Goal: Transaction & Acquisition: Purchase product/service

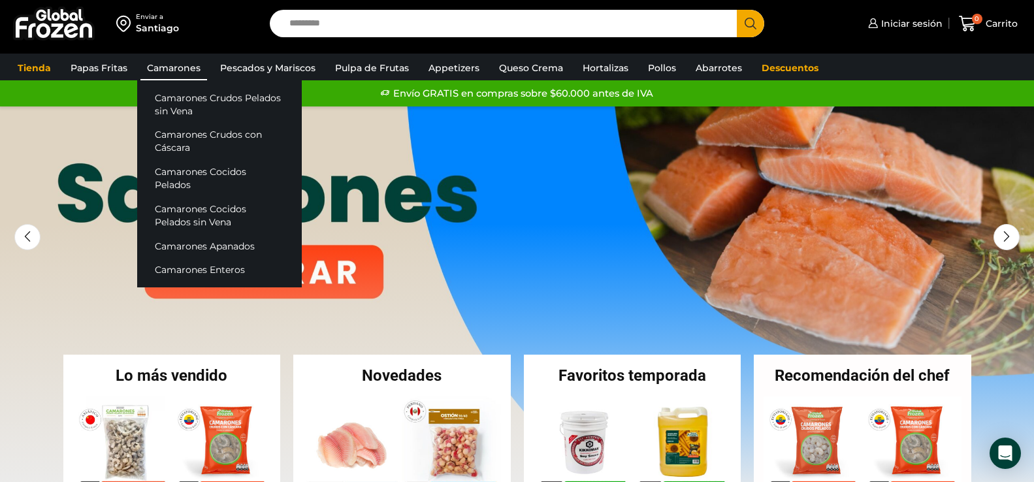
click at [172, 69] on link "Camarones" at bounding box center [173, 68] width 67 height 25
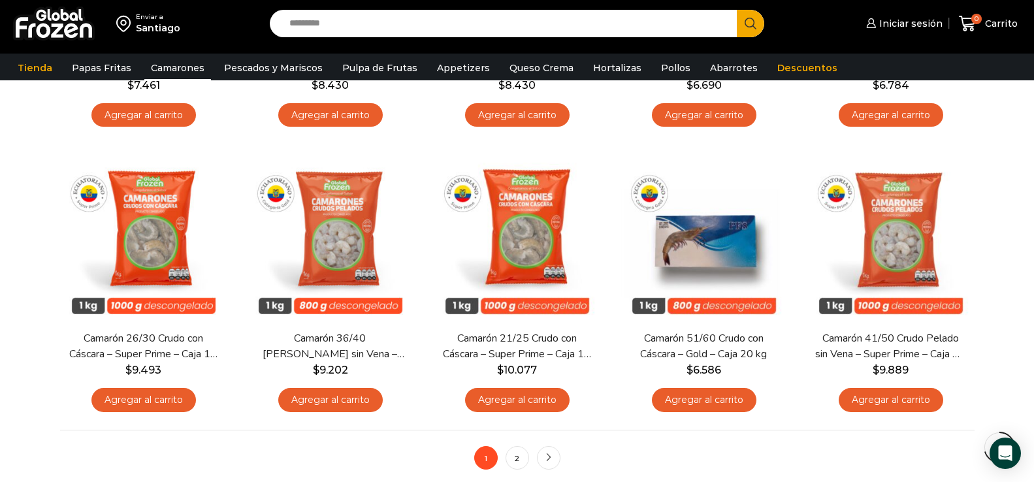
scroll to position [914, 0]
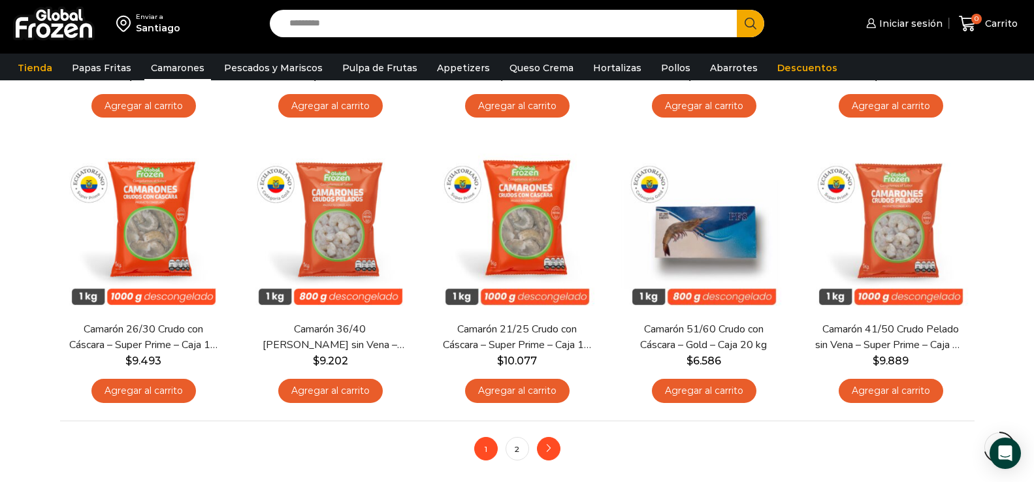
click at [555, 454] on link "next" at bounding box center [549, 449] width 24 height 24
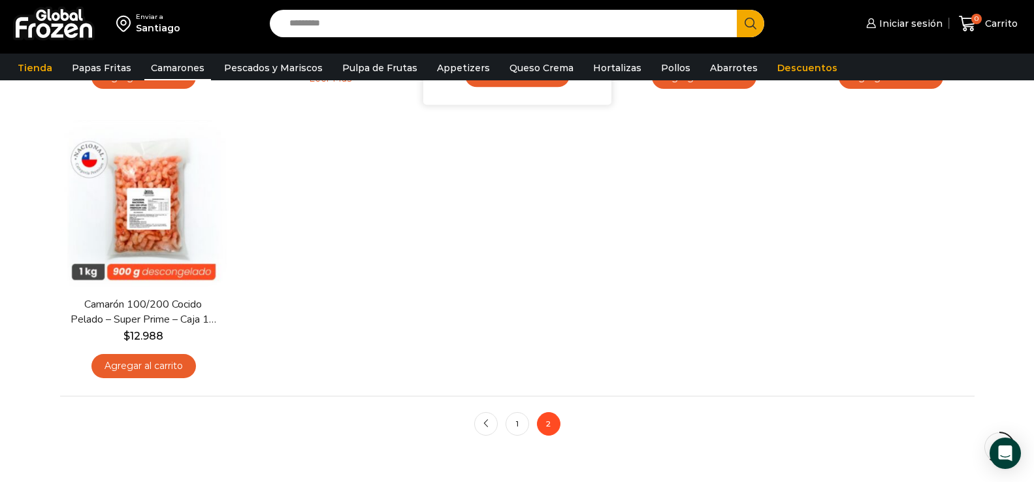
scroll to position [457, 0]
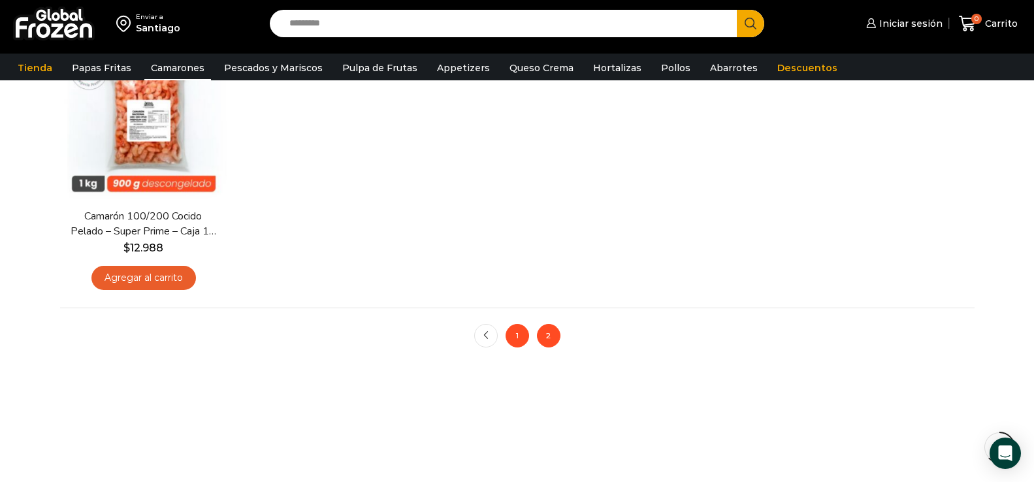
click at [519, 347] on link "1" at bounding box center [518, 336] width 24 height 24
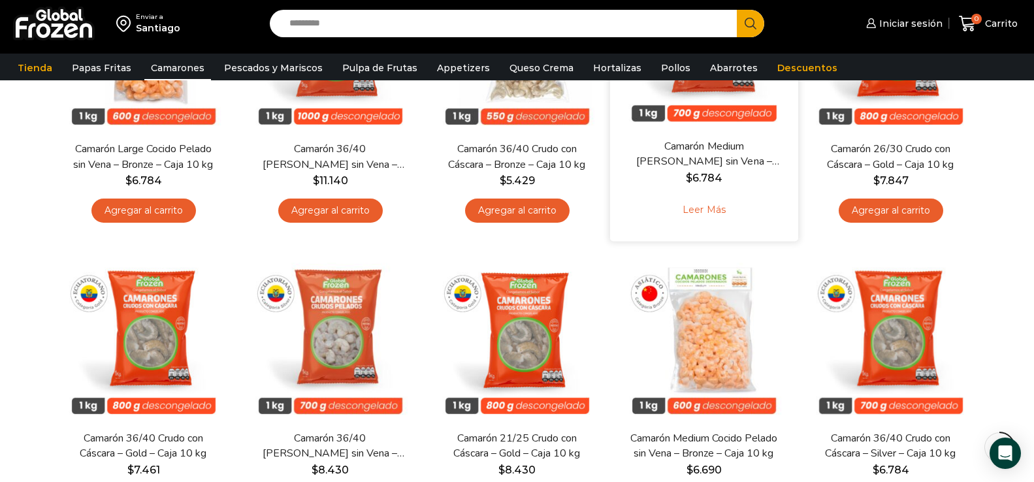
scroll to position [523, 0]
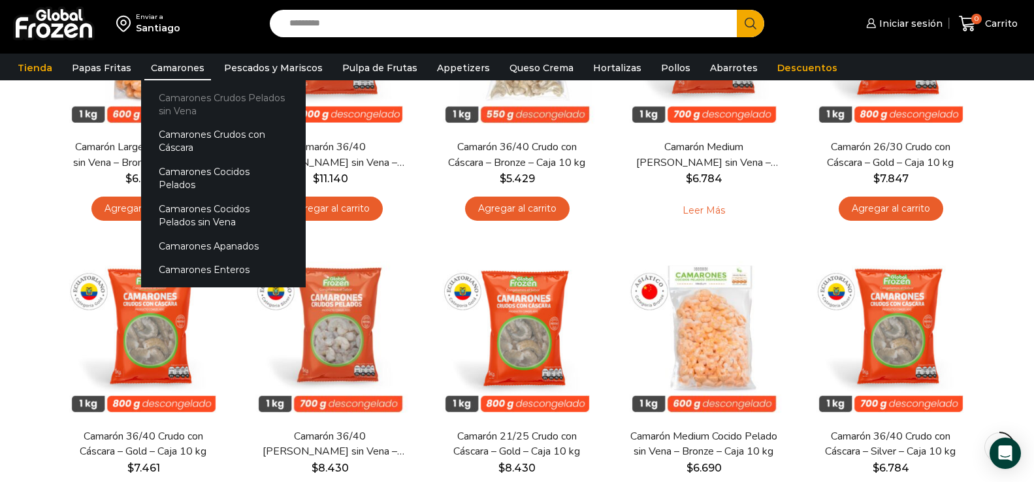
click at [197, 99] on link "Camarones Crudos Pelados sin Vena" at bounding box center [223, 104] width 165 height 37
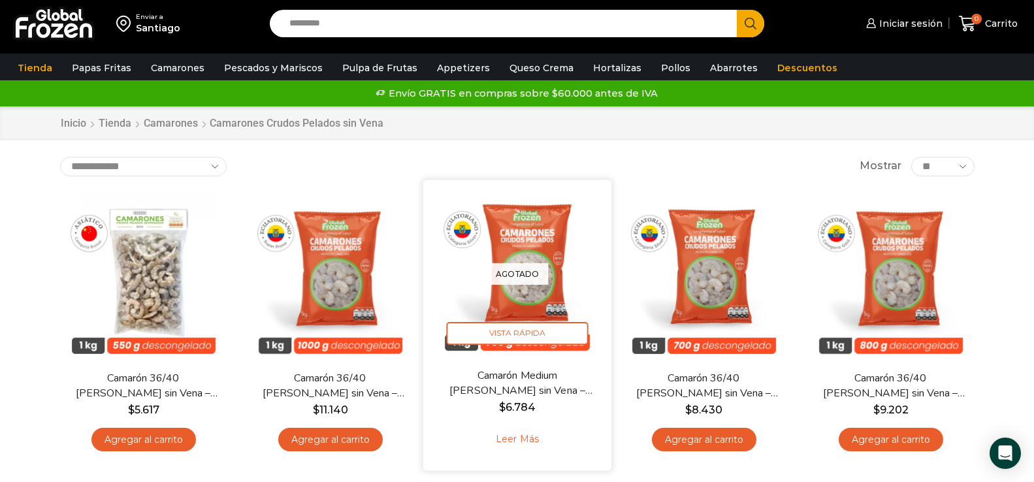
click at [542, 254] on img at bounding box center [517, 273] width 169 height 169
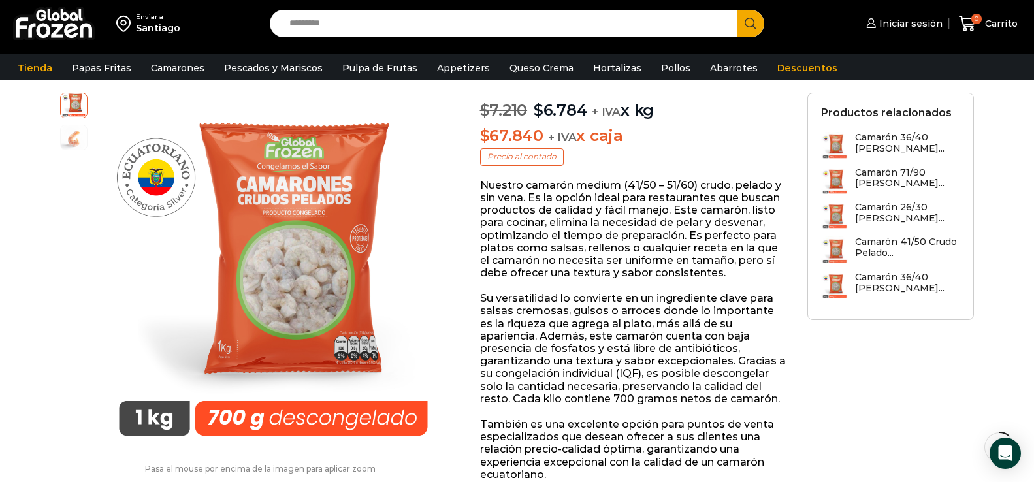
scroll to position [197, 0]
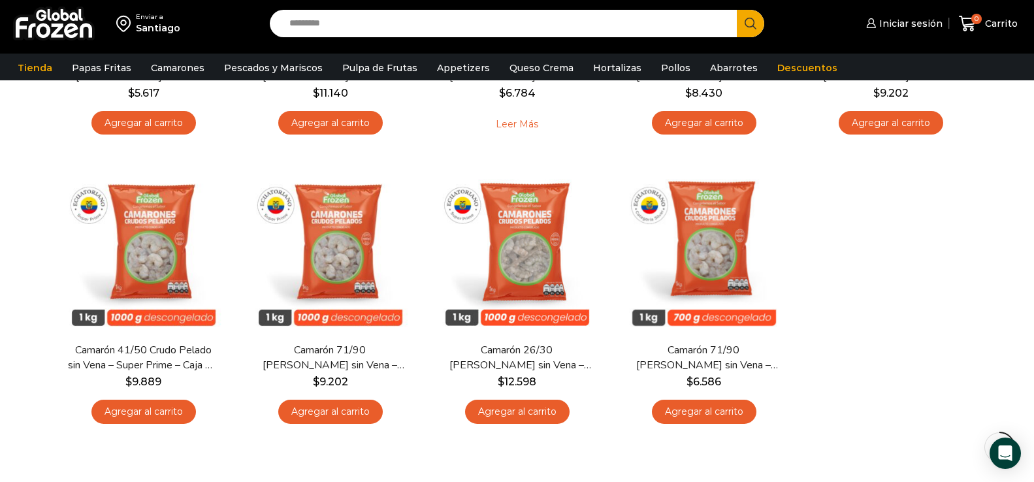
scroll to position [327, 0]
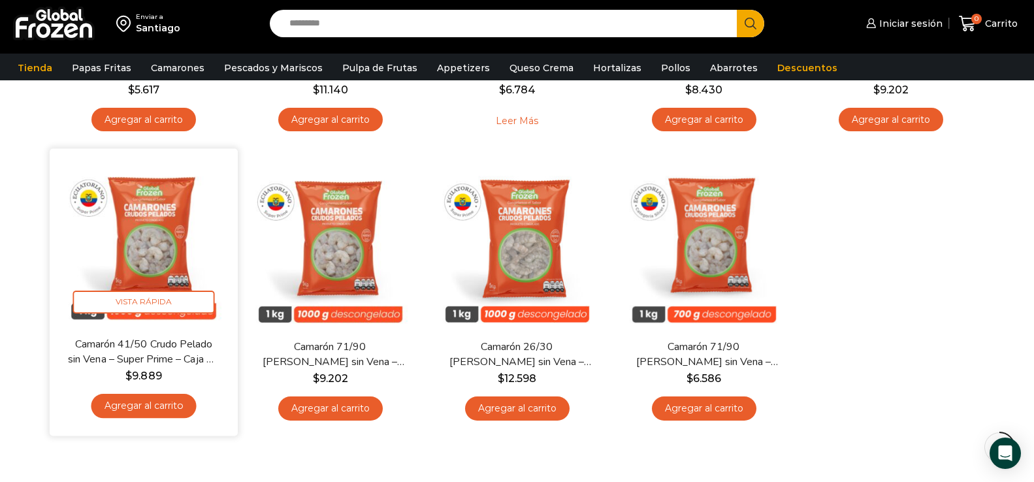
click at [128, 234] on img at bounding box center [143, 242] width 169 height 169
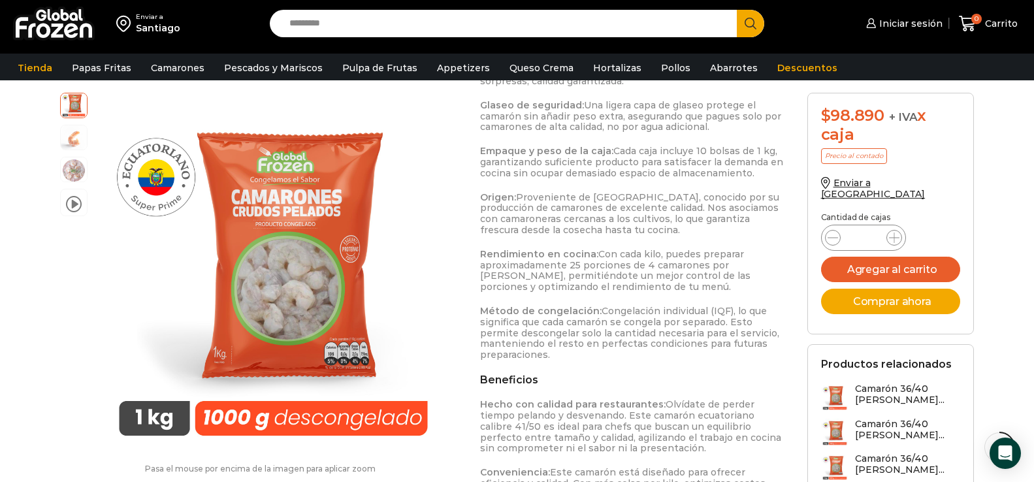
scroll to position [922, 0]
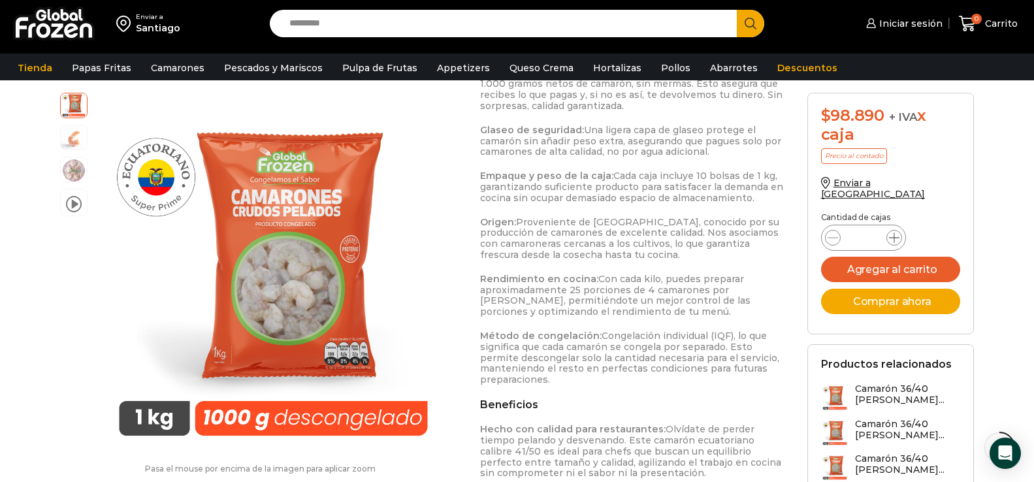
click at [890, 233] on icon at bounding box center [894, 238] width 10 height 10
click at [832, 233] on icon at bounding box center [833, 238] width 10 height 10
type input "*"
click at [882, 257] on button "Agregar al carrito" at bounding box center [891, 269] width 140 height 25
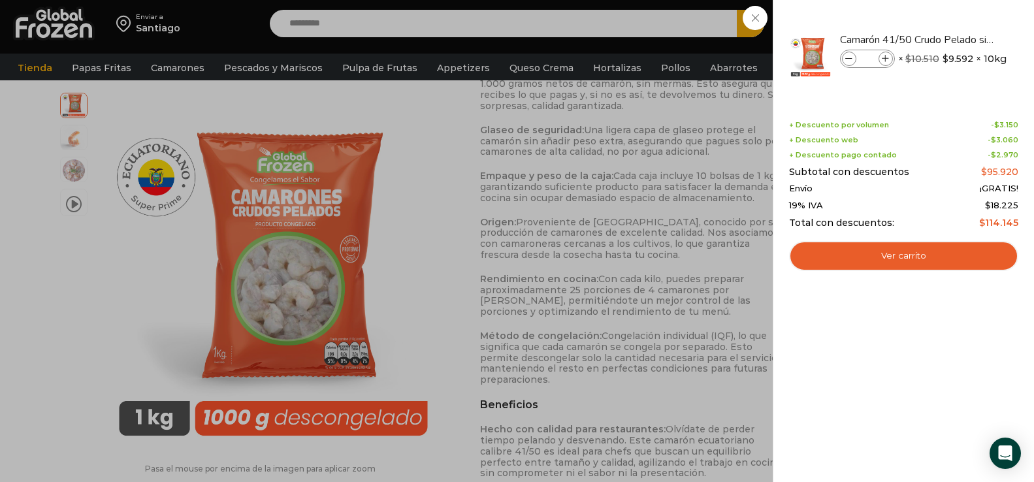
click at [956, 39] on div "1 Carrito 1 1 Shopping Cart *" at bounding box center [988, 23] width 65 height 31
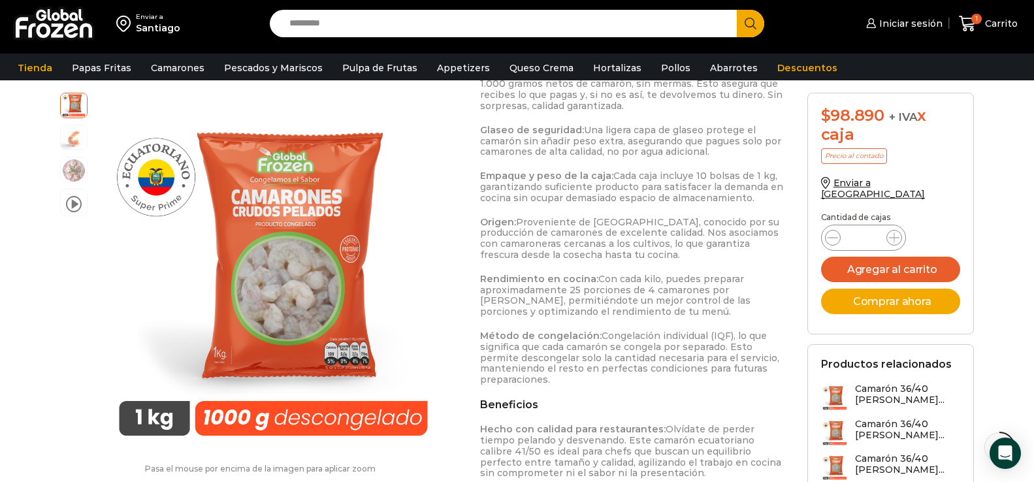
click at [427, 43] on div "Enviar a Santiago Search input Search Iniciar sesión *" at bounding box center [516, 23] width 1027 height 47
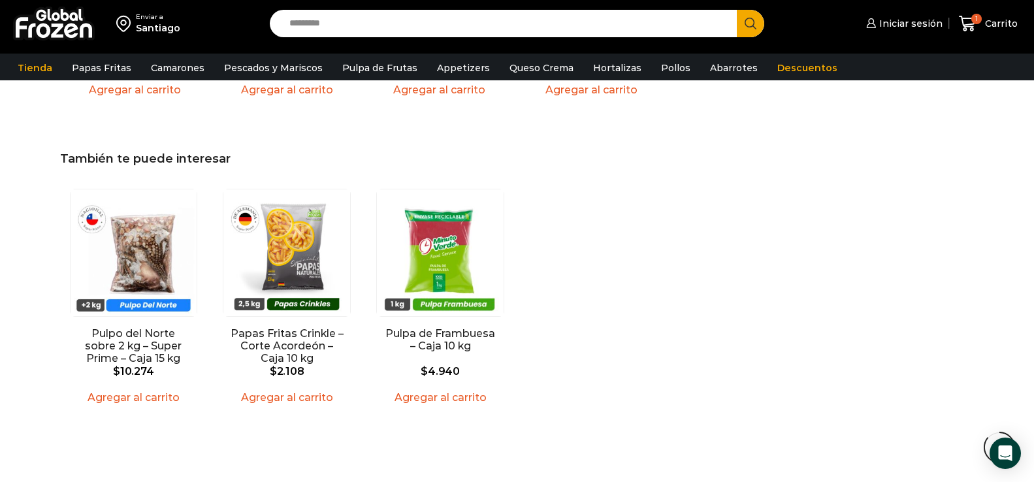
scroll to position [2000, 0]
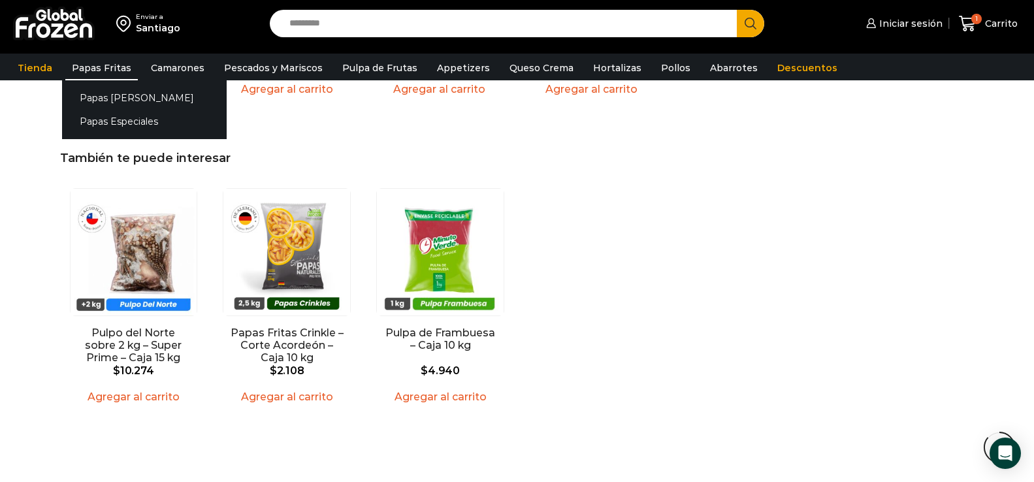
click at [99, 72] on link "Papas Fritas" at bounding box center [101, 68] width 72 height 25
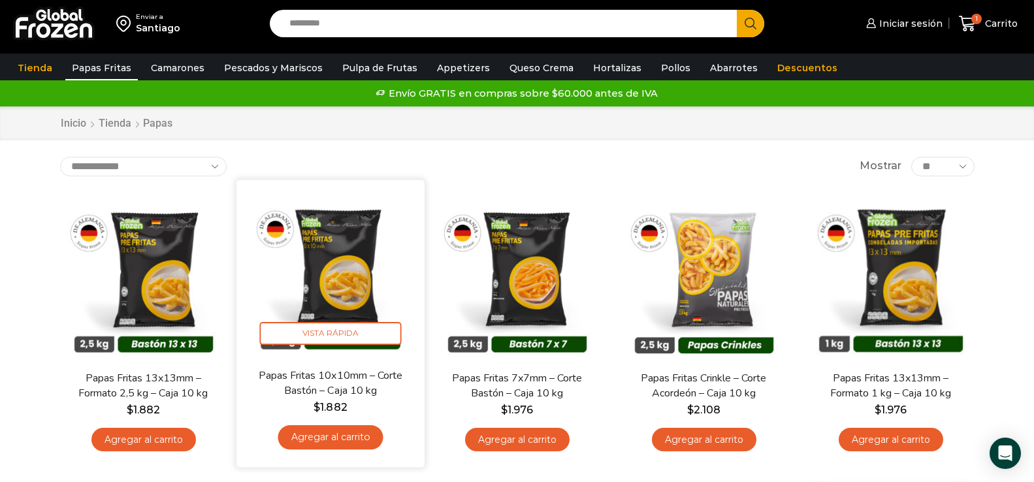
click at [347, 250] on img at bounding box center [330, 273] width 169 height 169
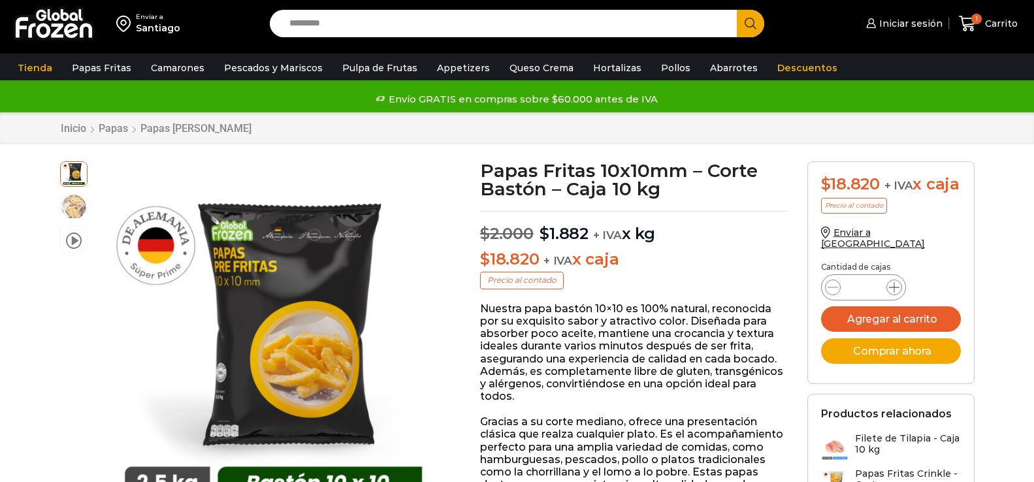
scroll to position [1, 0]
click at [894, 293] on icon at bounding box center [894, 287] width 10 height 10
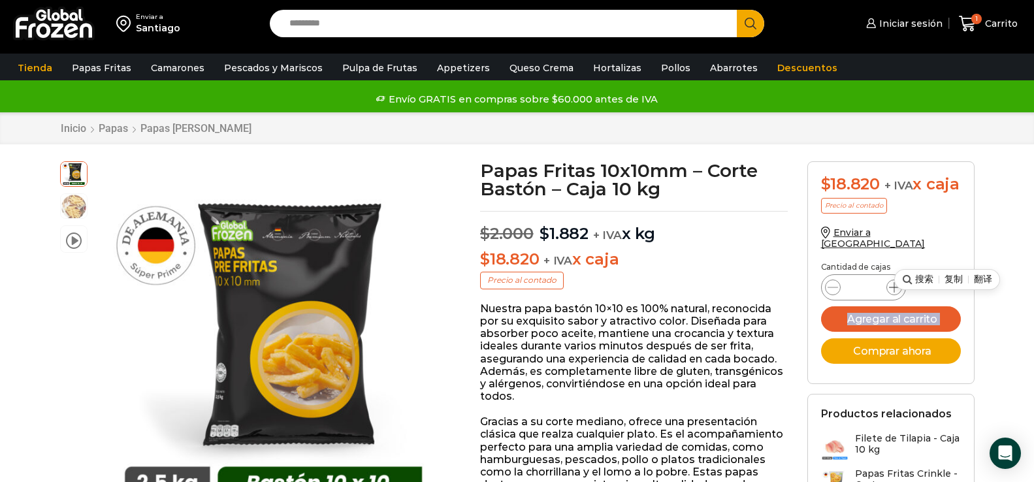
type input "*"
click at [952, 326] on button "Agregar al carrito" at bounding box center [891, 318] width 140 height 25
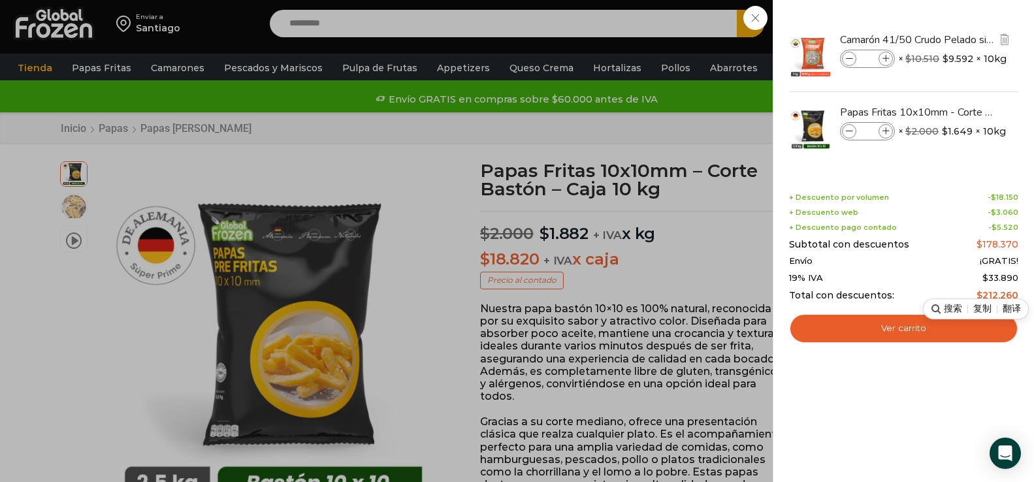
click at [852, 56] on icon at bounding box center [849, 59] width 7 height 7
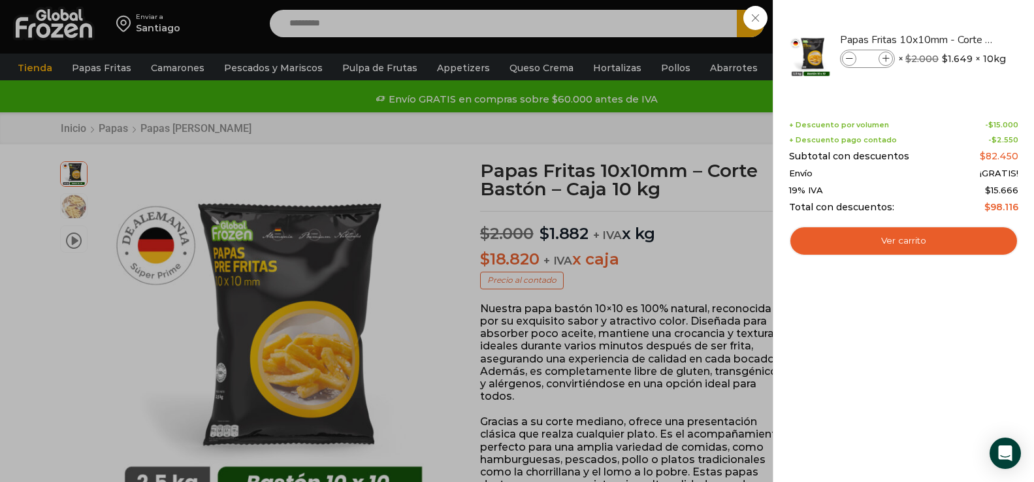
click at [956, 15] on div "5 Carrito 5 5 Shopping Cart *" at bounding box center [988, 23] width 65 height 31
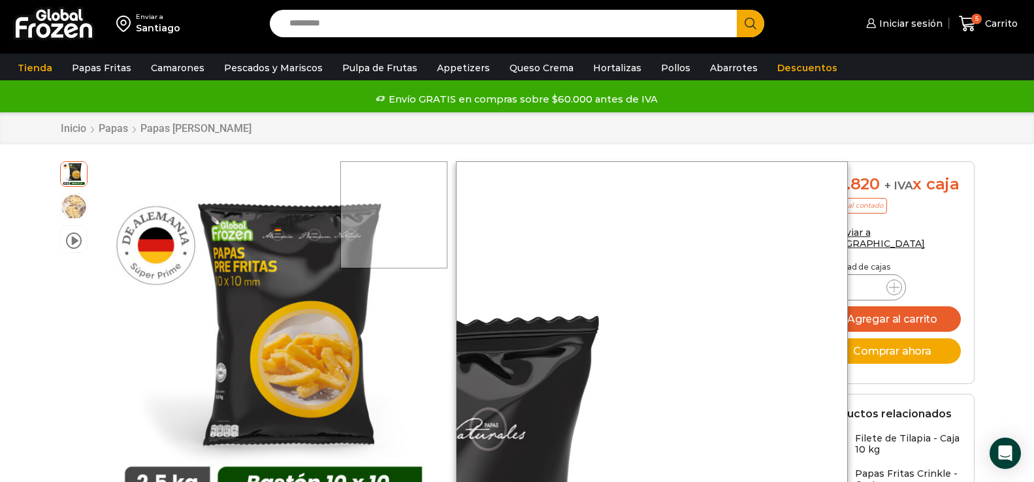
scroll to position [0, 0]
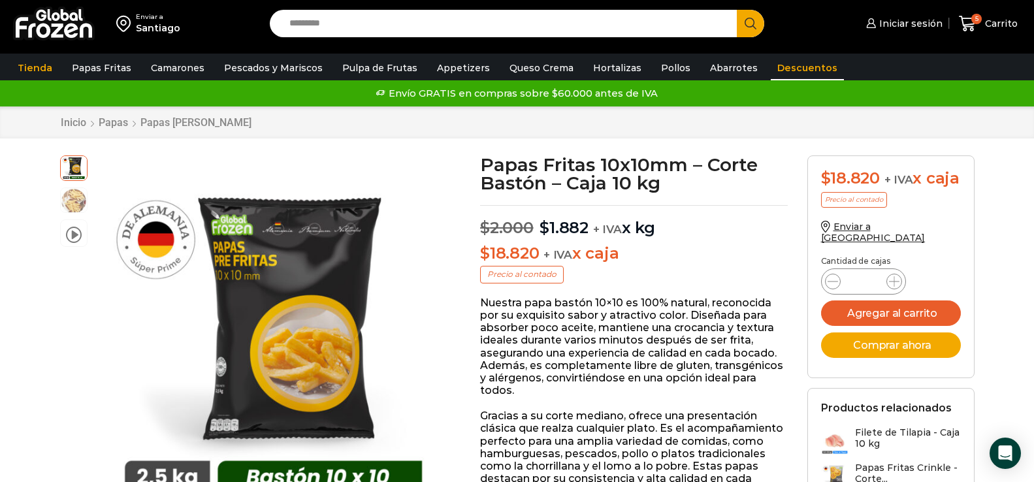
click at [791, 71] on link "Descuentos" at bounding box center [807, 68] width 73 height 25
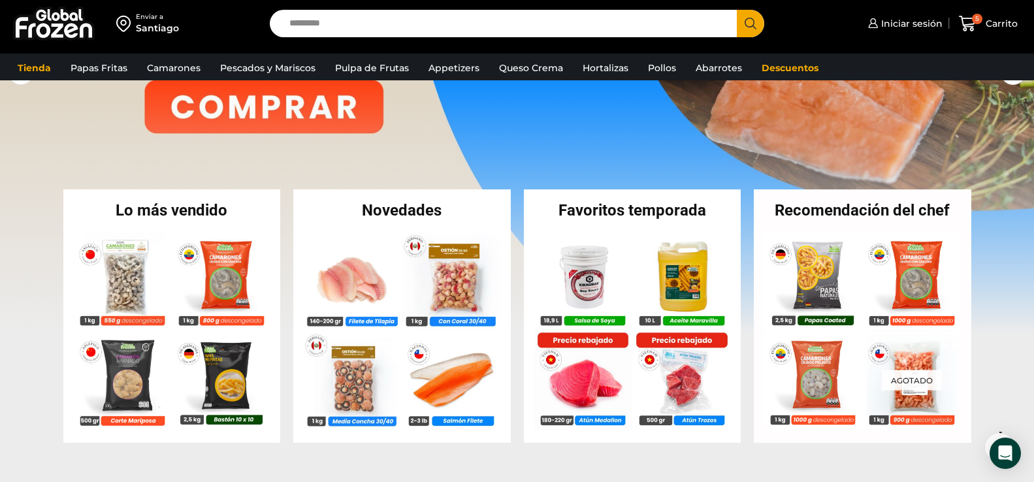
scroll to position [196, 0]
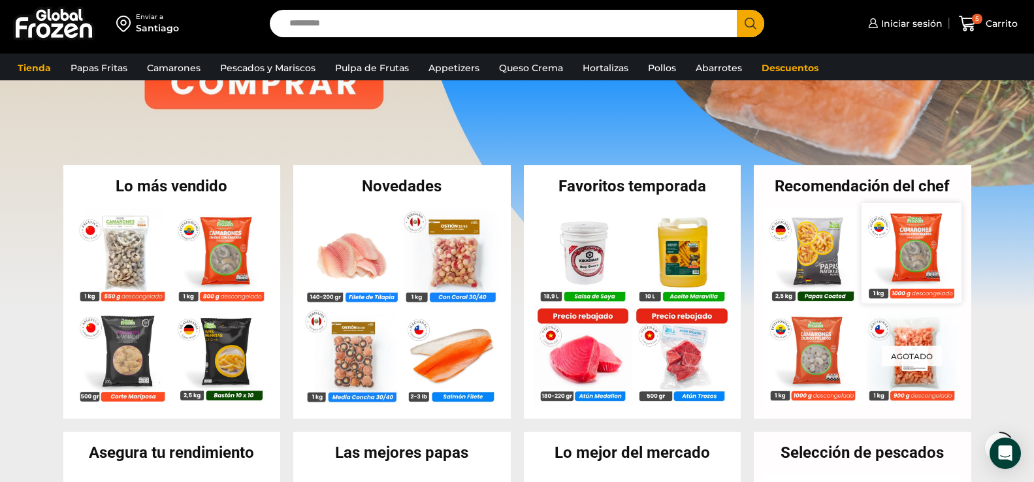
click at [916, 238] on img at bounding box center [911, 252] width 99 height 99
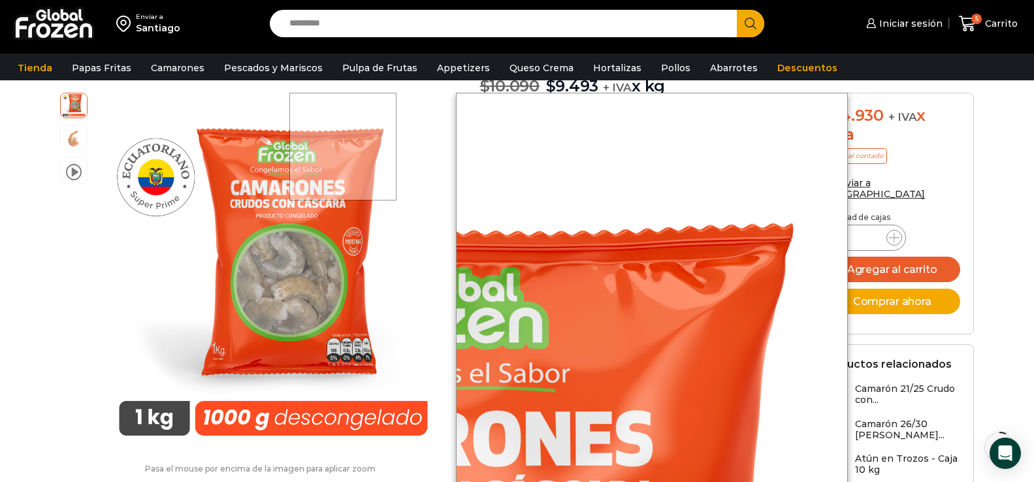
scroll to position [165, 0]
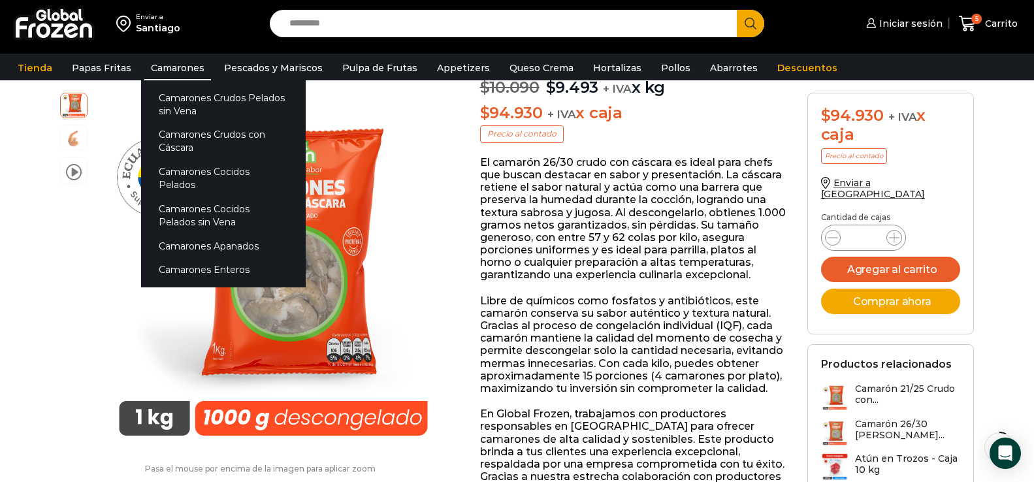
click at [162, 72] on link "Camarones" at bounding box center [177, 68] width 67 height 25
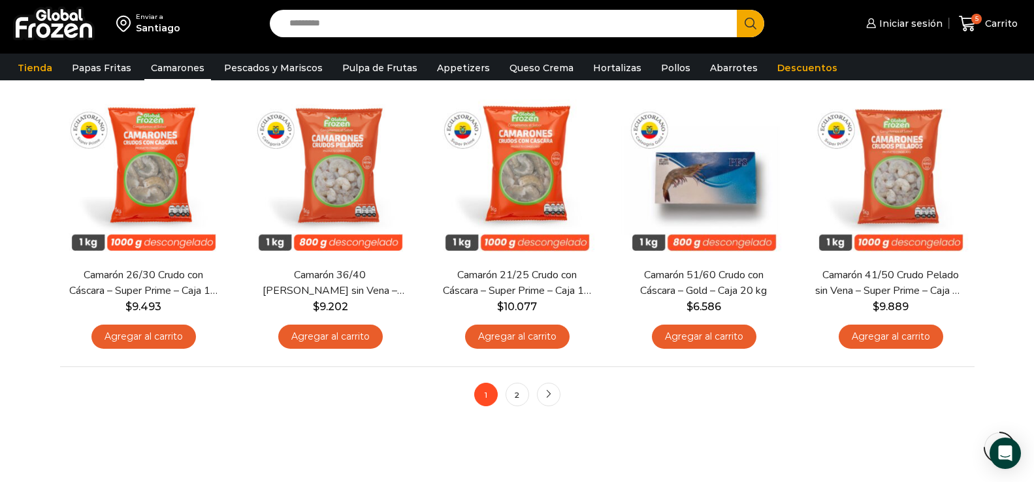
scroll to position [980, 0]
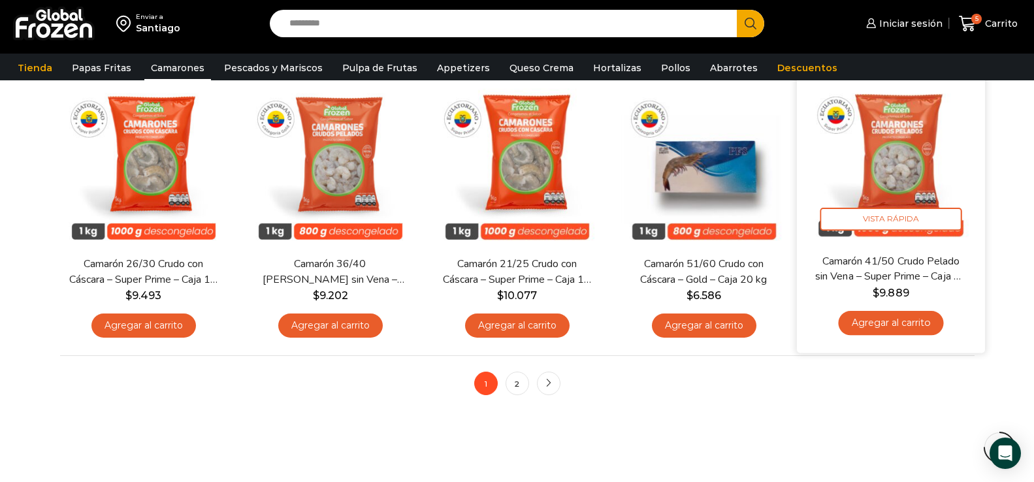
click at [906, 191] on img at bounding box center [891, 160] width 169 height 169
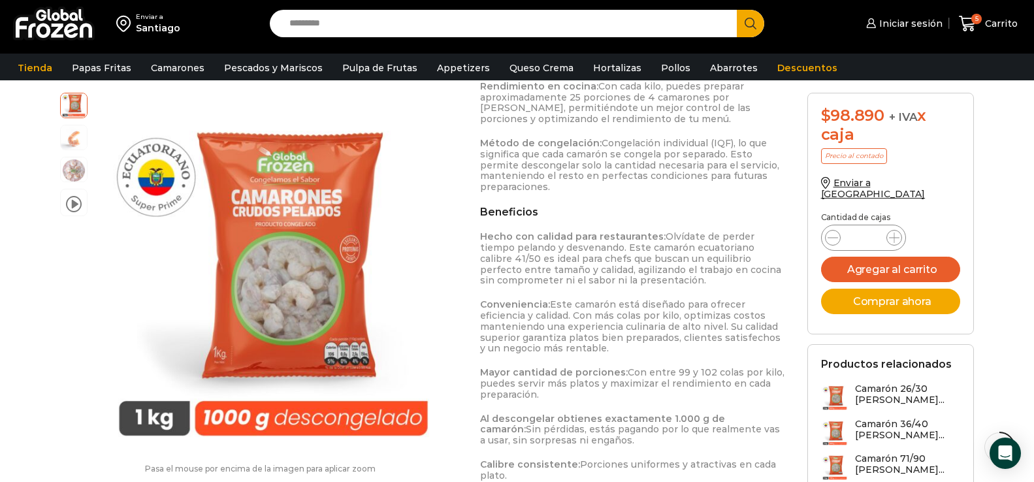
scroll to position [1111, 0]
click at [906, 257] on button "Agregar al carrito" at bounding box center [891, 269] width 140 height 25
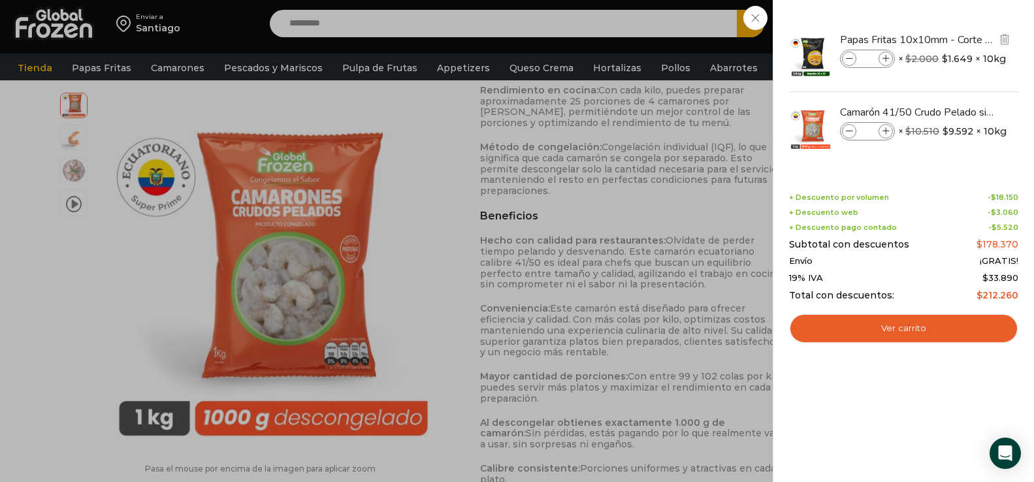
click at [851, 56] on icon at bounding box center [849, 59] width 7 height 7
type input "*"
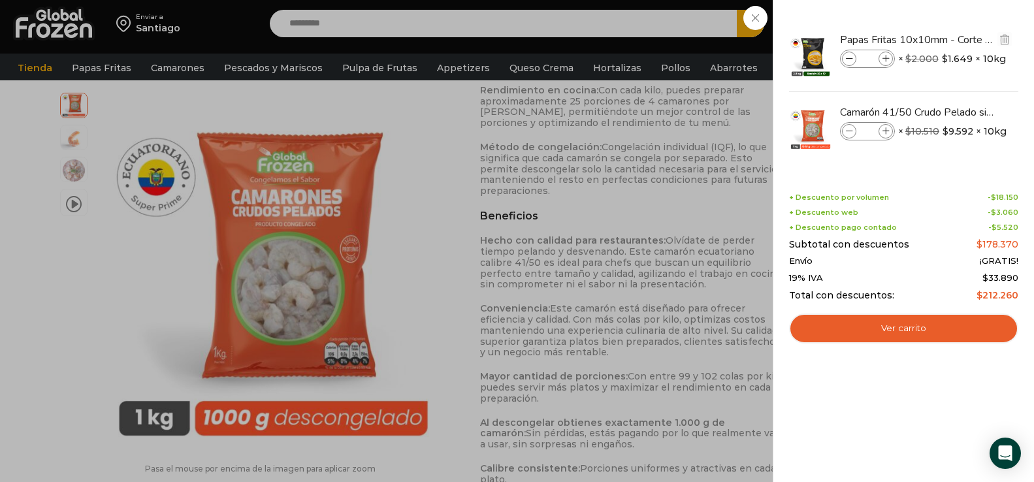
click at [851, 56] on icon at bounding box center [849, 59] width 7 height 7
click at [851, 54] on div at bounding box center [904, 56] width 232 height 72
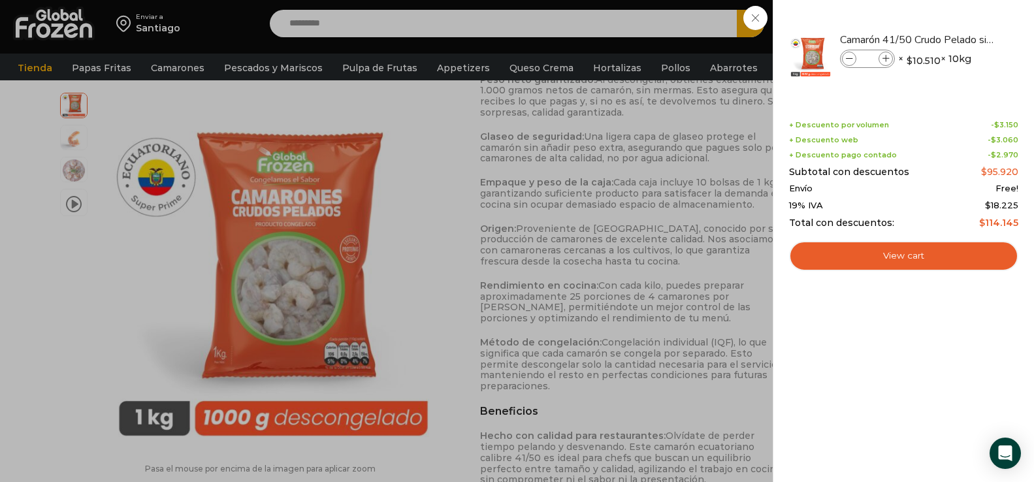
scroll to position [915, 0]
click at [956, 16] on div "1 Carrito 1 1 Shopping Cart *" at bounding box center [988, 23] width 65 height 31
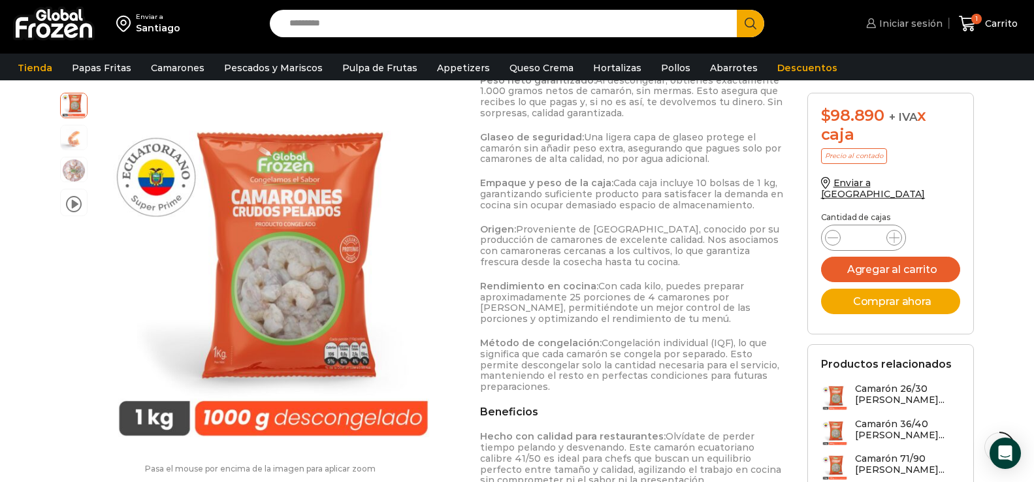
click at [895, 23] on span "Iniciar sesión" at bounding box center [909, 23] width 67 height 13
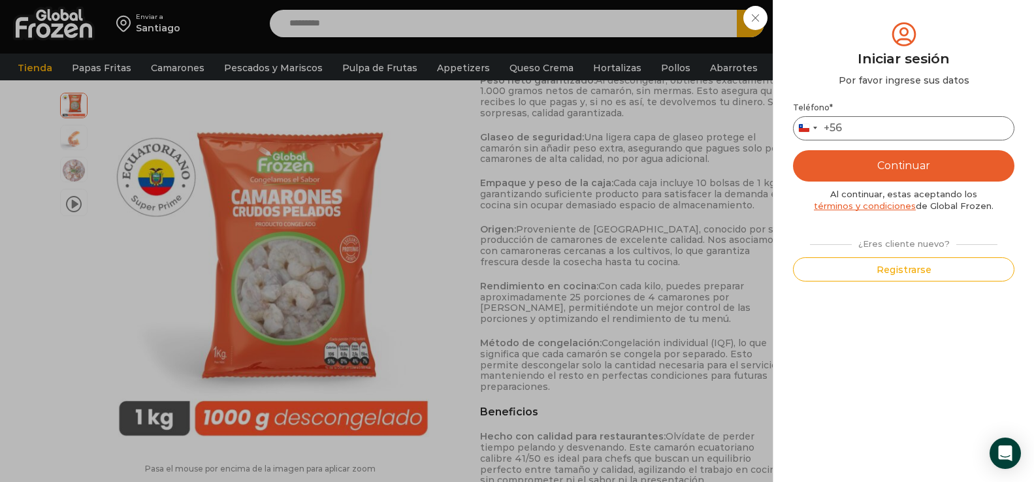
click at [899, 137] on input "Teléfono *" at bounding box center [903, 128] width 221 height 24
type input "*********"
click at [934, 170] on button "Continuar" at bounding box center [903, 165] width 221 height 31
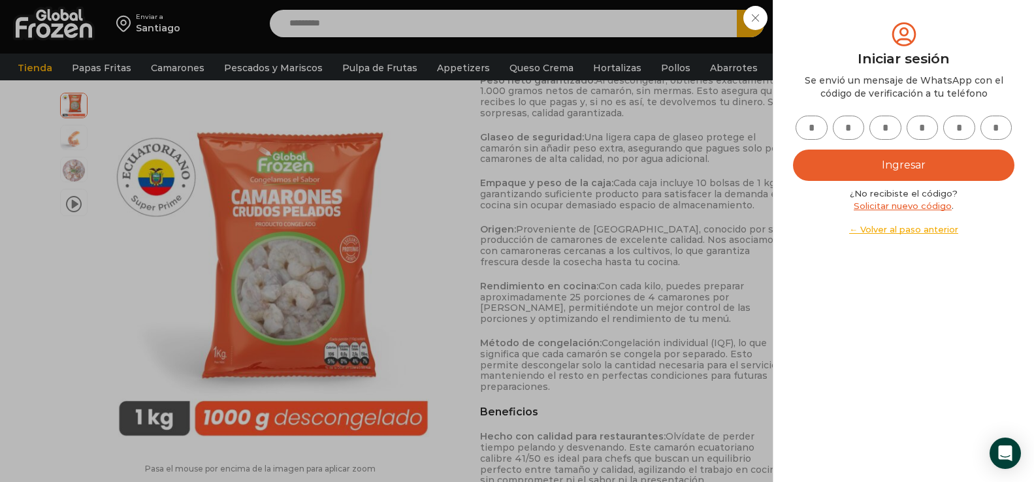
click at [819, 127] on input "text" at bounding box center [812, 128] width 32 height 24
type input "*"
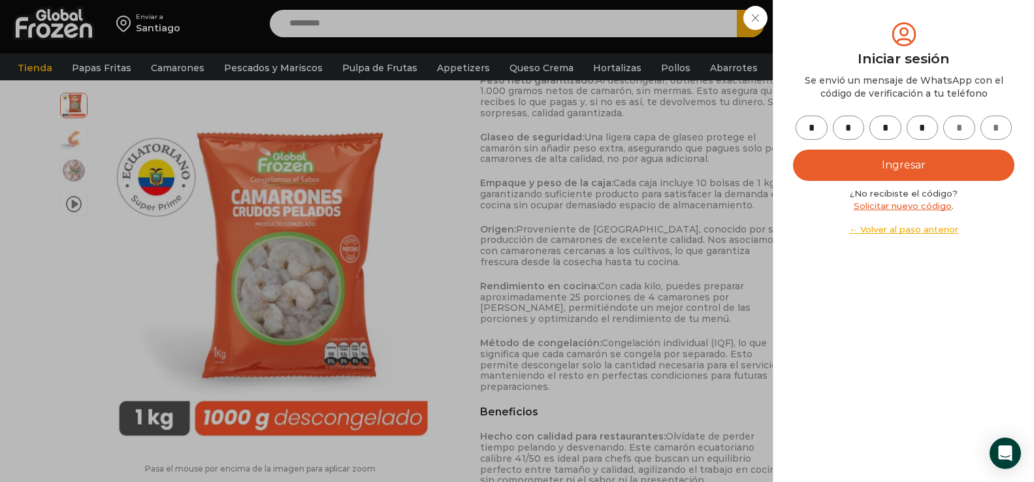
type input "*"
click at [898, 169] on button "Ingresar" at bounding box center [903, 165] width 221 height 31
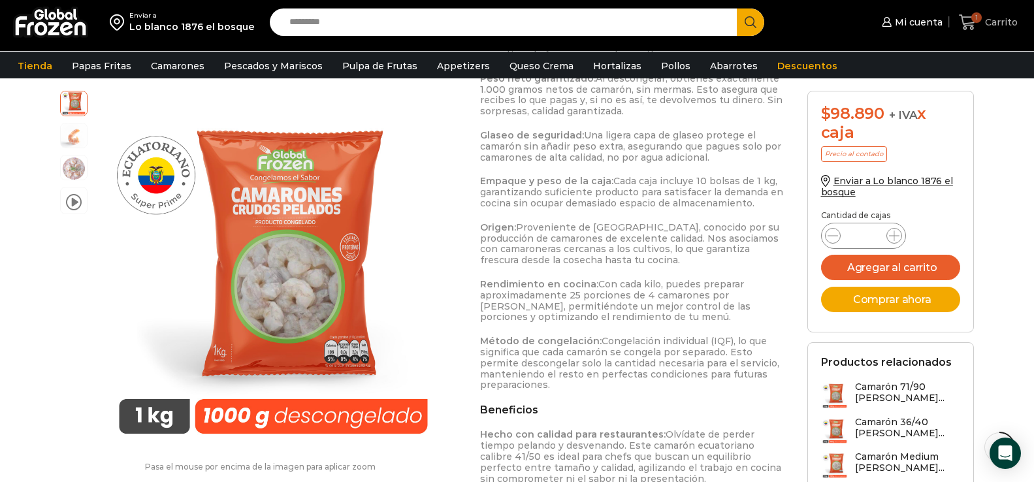
click at [971, 25] on icon at bounding box center [967, 22] width 17 height 16
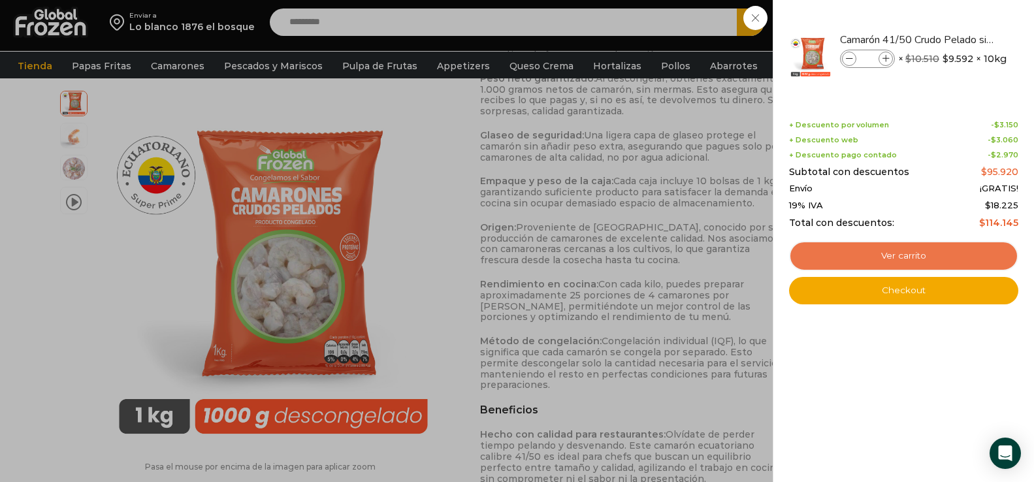
click at [902, 253] on link "Ver carrito" at bounding box center [903, 256] width 229 height 30
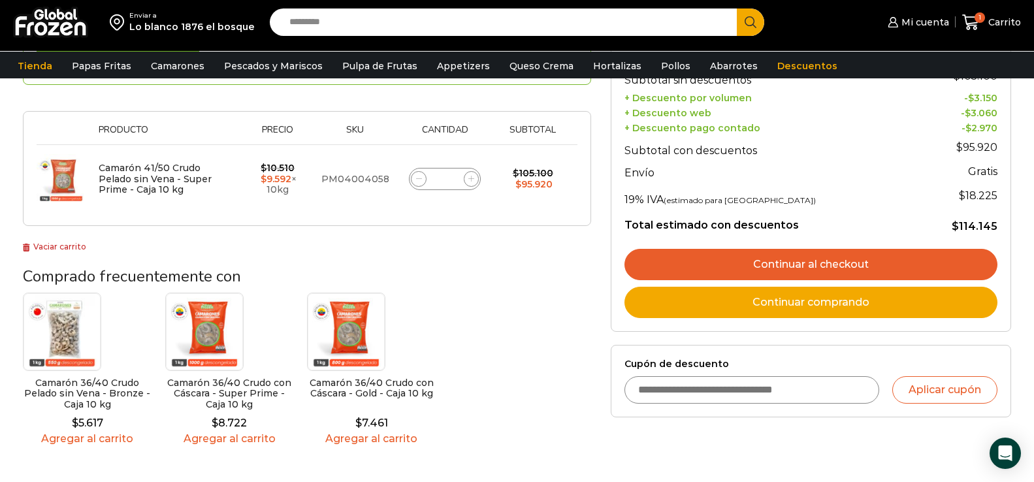
scroll to position [196, 0]
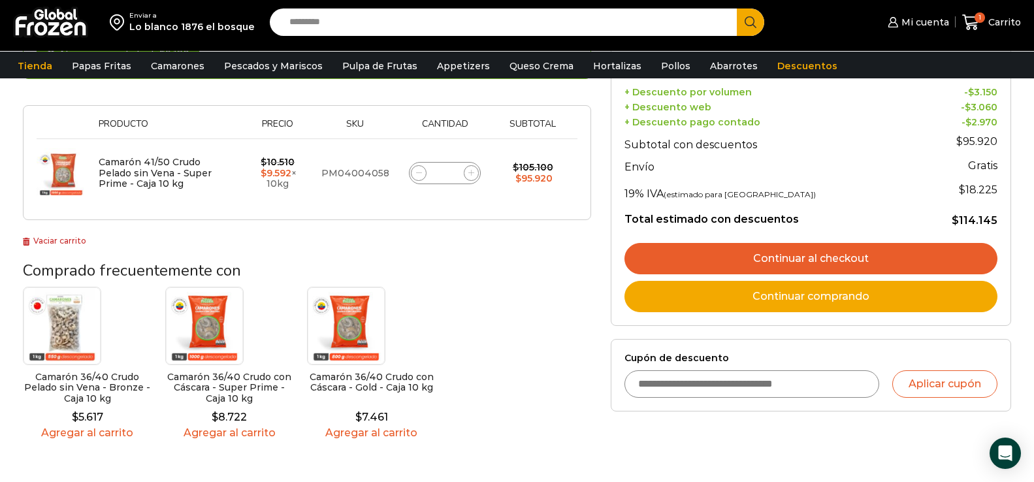
click at [834, 260] on link "Continuar al checkout" at bounding box center [810, 258] width 373 height 31
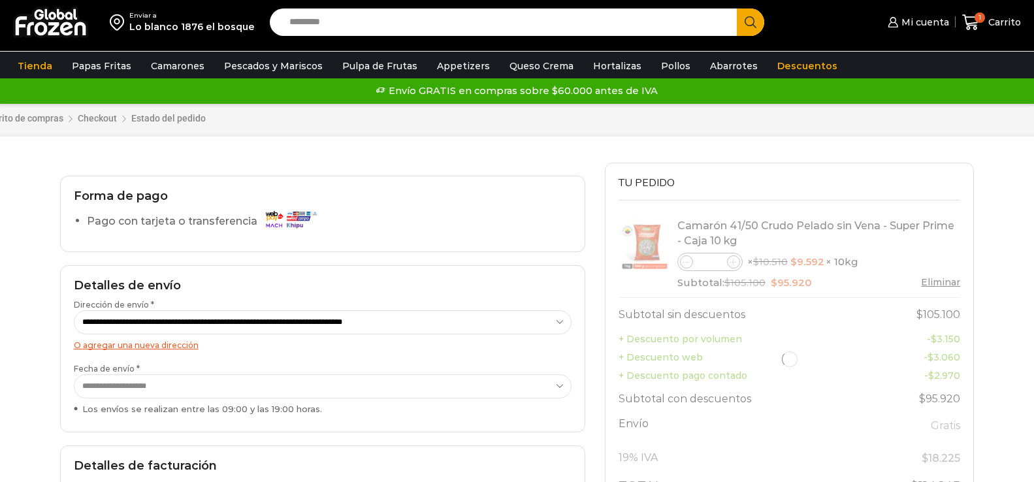
click at [207, 325] on select "**********" at bounding box center [323, 322] width 498 height 24
click at [74, 311] on select "**********" at bounding box center [323, 322] width 498 height 24
click at [181, 389] on select "**********" at bounding box center [323, 386] width 498 height 24
click at [169, 390] on select "**********" at bounding box center [323, 386] width 498 height 24
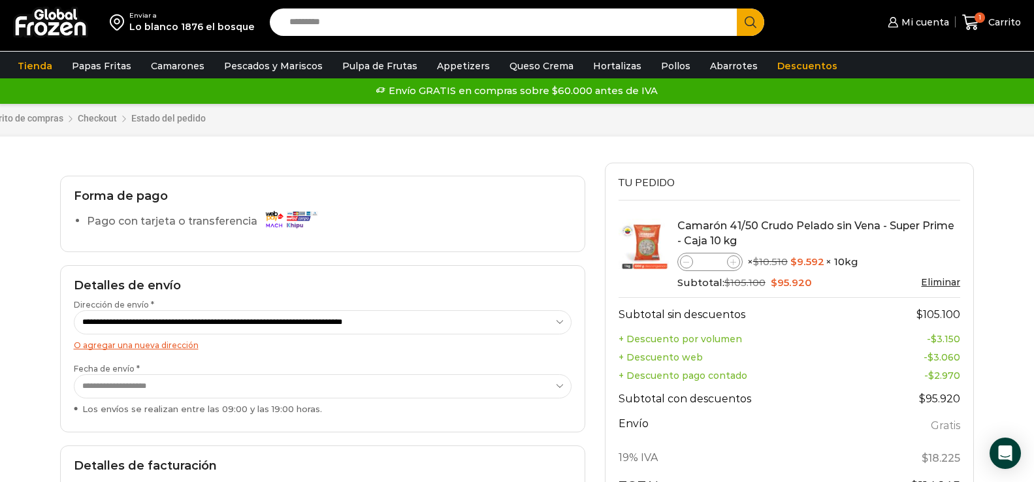
click at [74, 375] on select "**********" at bounding box center [323, 386] width 498 height 24
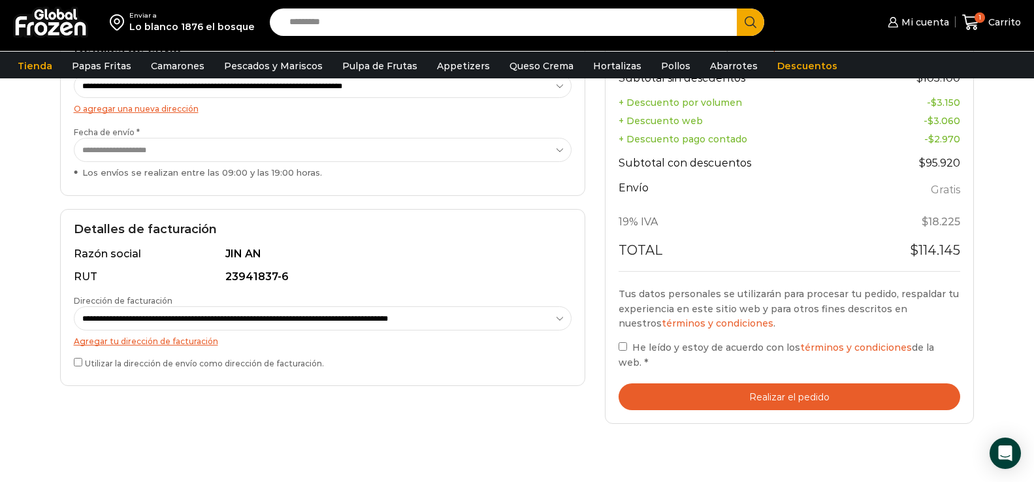
scroll to position [261, 0]
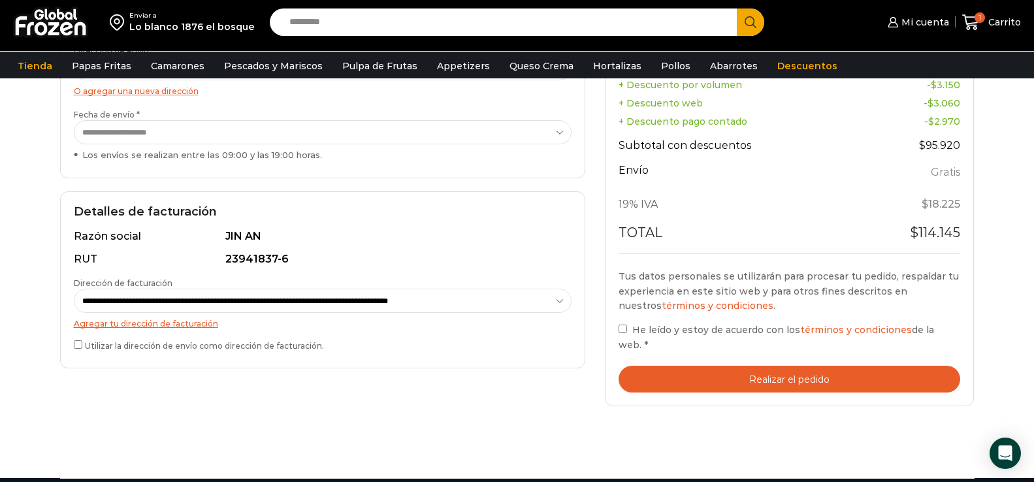
click at [73, 347] on div "**********" at bounding box center [322, 279] width 525 height 177
click at [266, 297] on select "**********" at bounding box center [323, 301] width 498 height 24
click at [74, 289] on select "**********" at bounding box center [323, 301] width 498 height 24
click at [733, 383] on button "Realizar el pedido" at bounding box center [790, 379] width 342 height 27
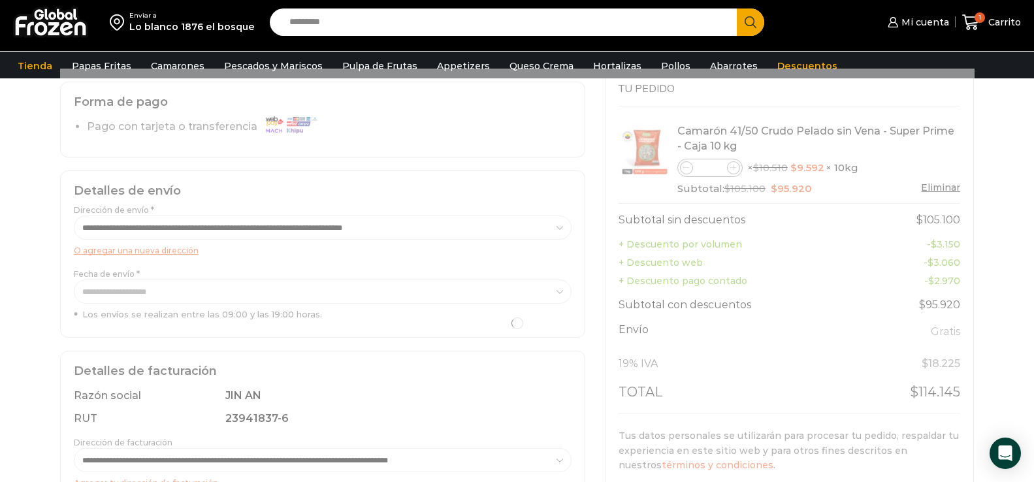
scroll to position [65, 0]
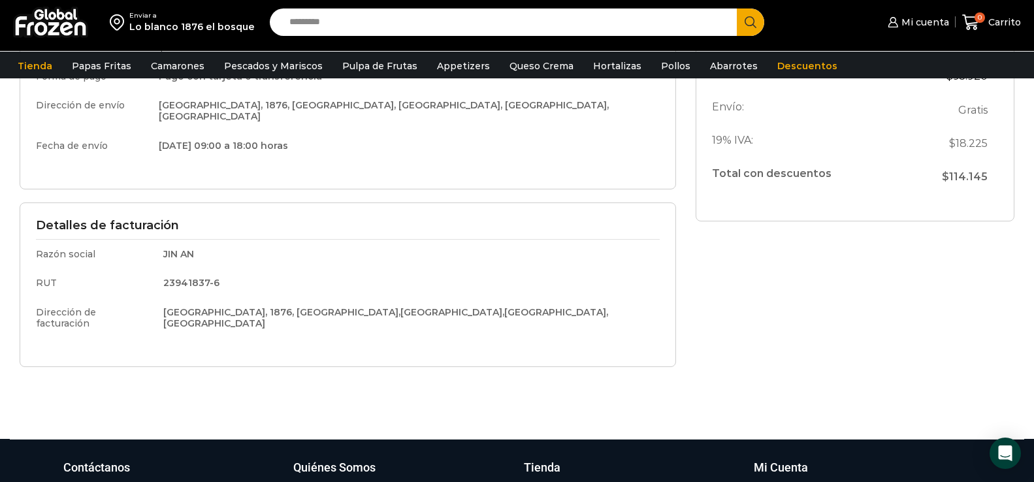
scroll to position [327, 0]
